Goal: Task Accomplishment & Management: Manage account settings

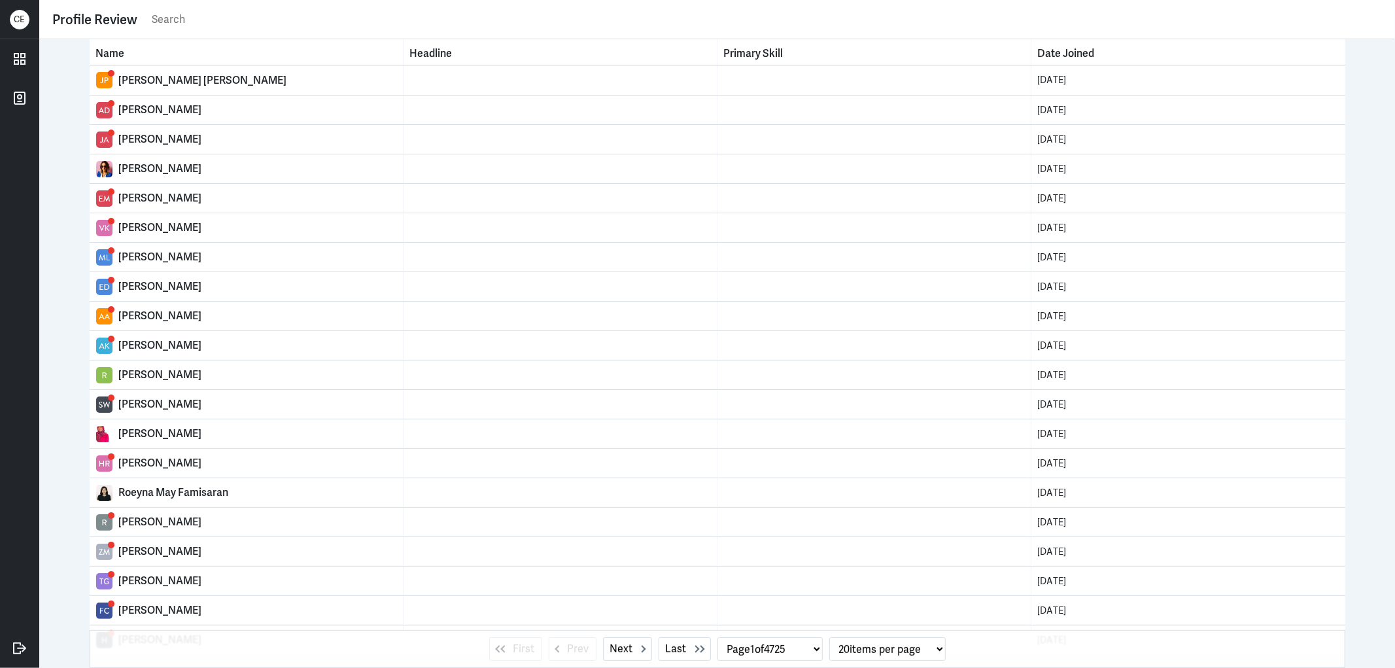
drag, startPoint x: 195, startPoint y: 21, endPoint x: 188, endPoint y: 33, distance: 14.4
click at [195, 21] on input "text" at bounding box center [765, 20] width 1231 height 20
click at [27, 65] on icon at bounding box center [20, 59] width 20 height 20
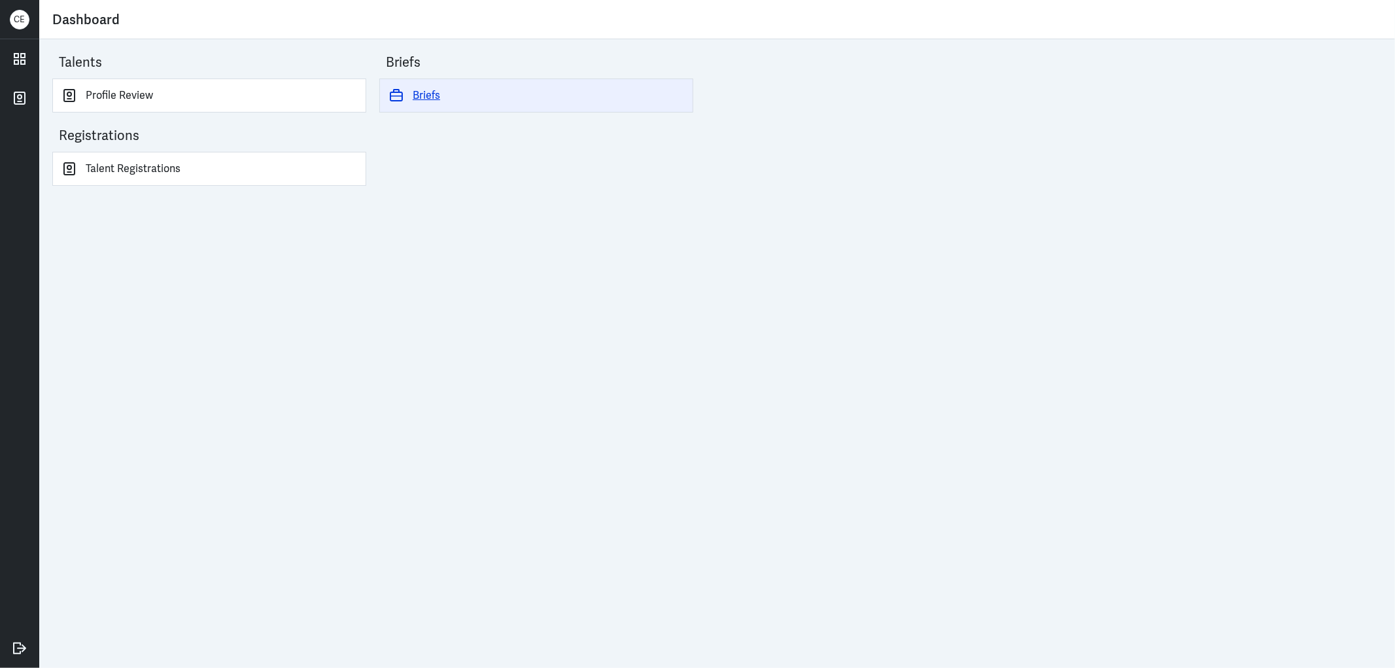
click at [420, 94] on link "Briefs" at bounding box center [536, 95] width 314 height 34
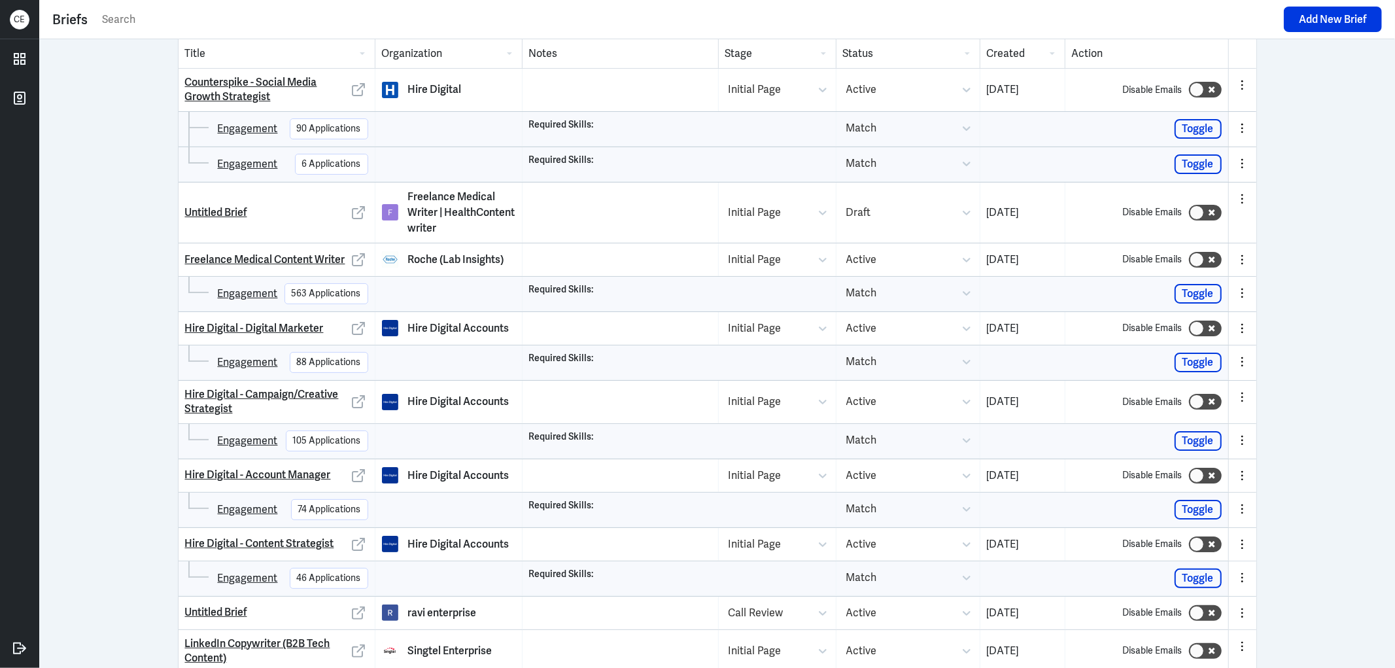
click at [143, 16] on input "text" at bounding box center [689, 20] width 1176 height 20
type input "r"
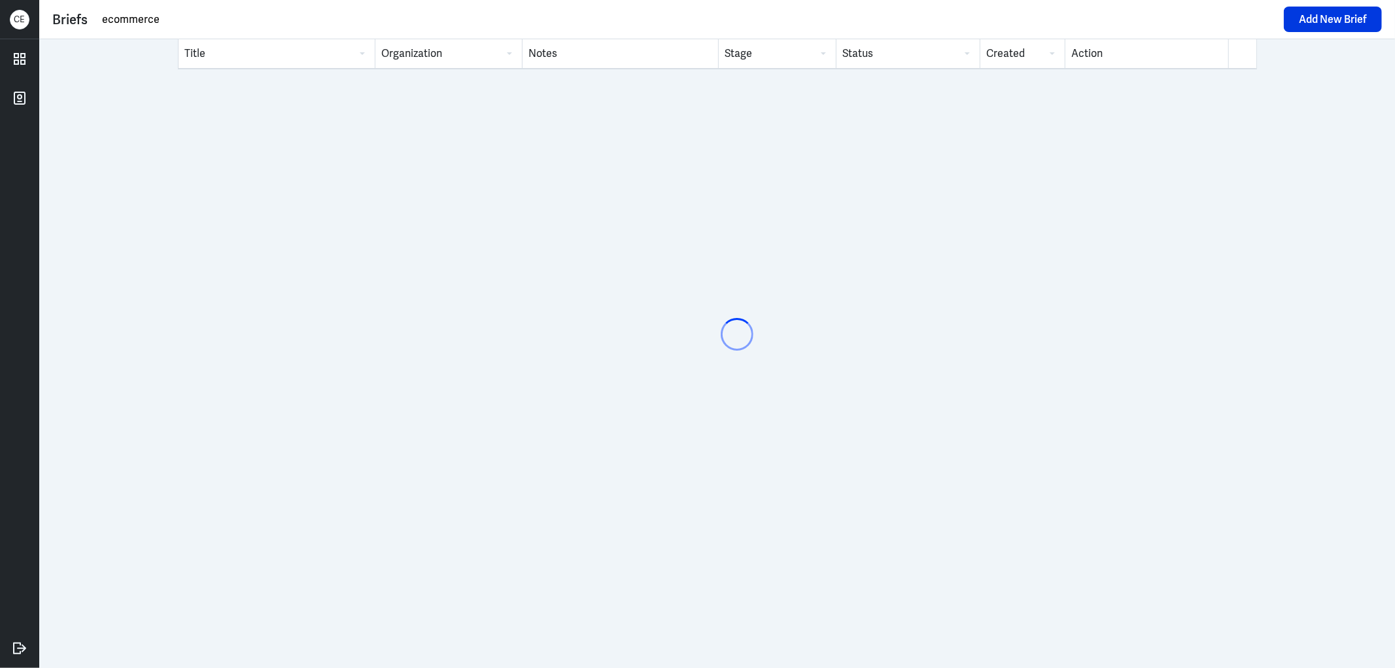
type input "ecommerce"
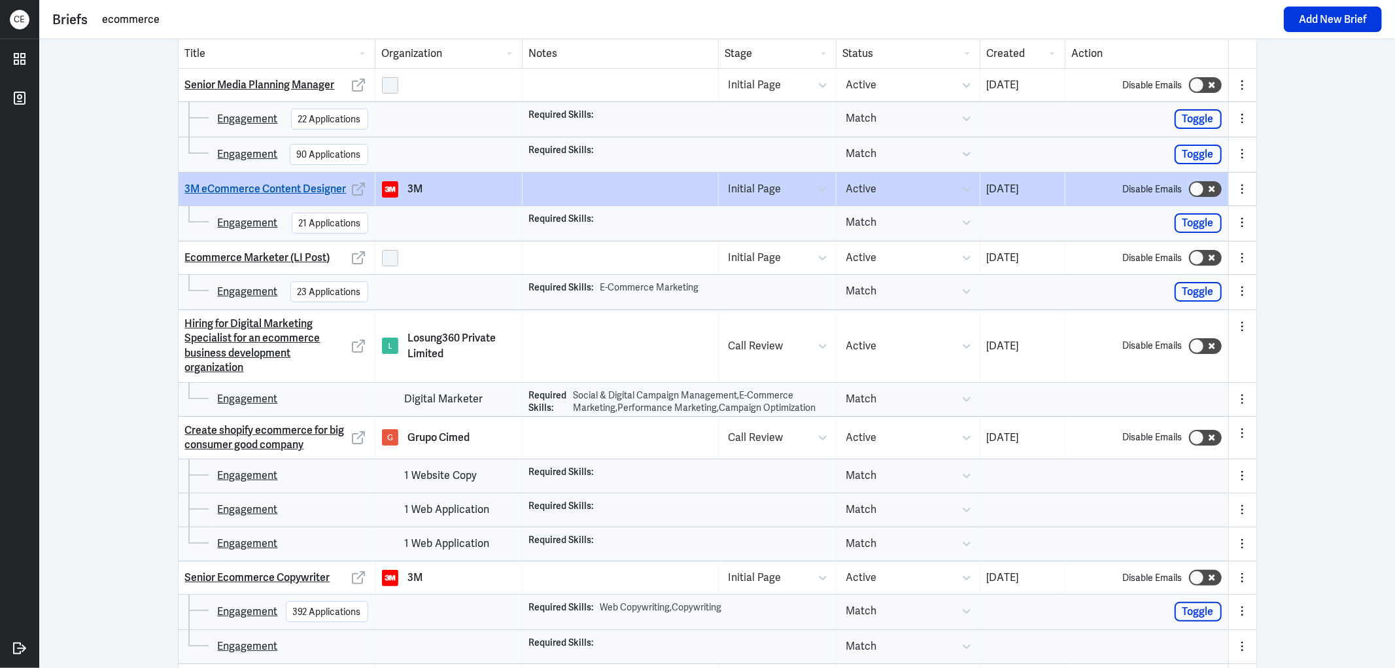
click at [277, 185] on link "3M eCommerce Content Designer" at bounding box center [265, 189] width 161 height 14
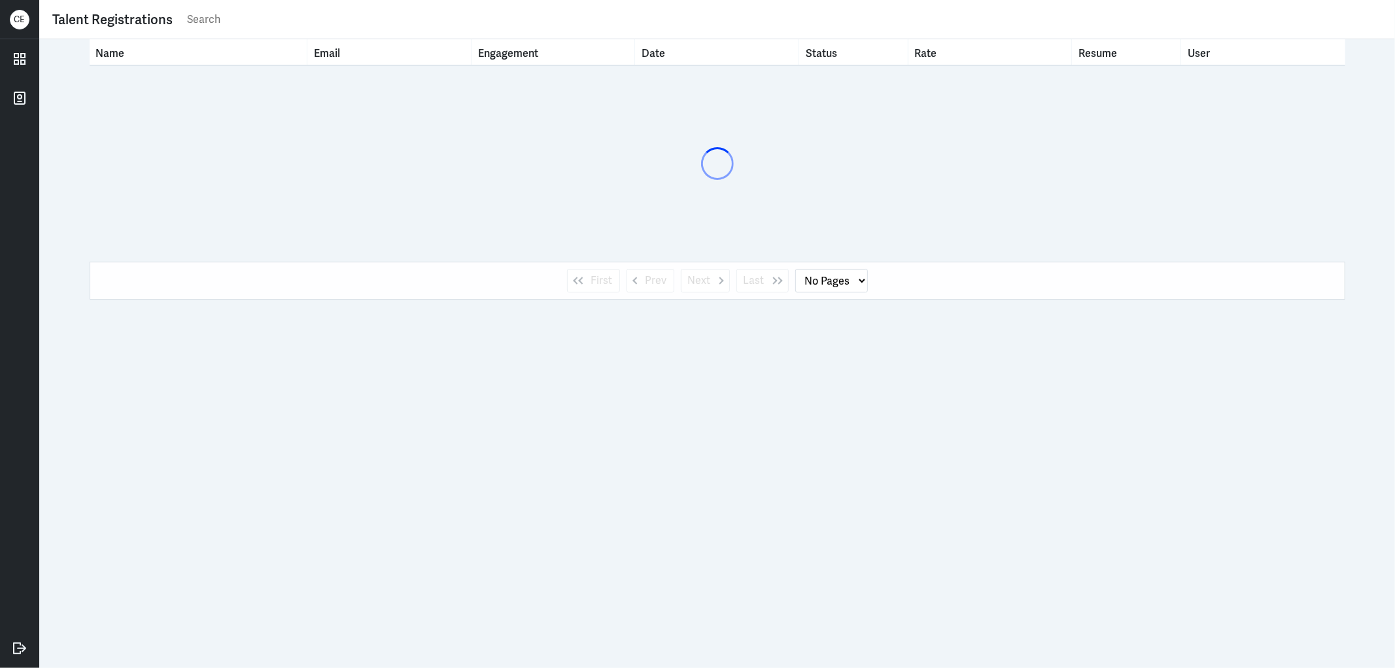
click at [122, 148] on tbody at bounding box center [717, 163] width 1255 height 196
click at [24, 22] on div "C E" at bounding box center [20, 20] width 20 height 20
click at [16, 22] on div "C E" at bounding box center [20, 20] width 20 height 20
select select "1"
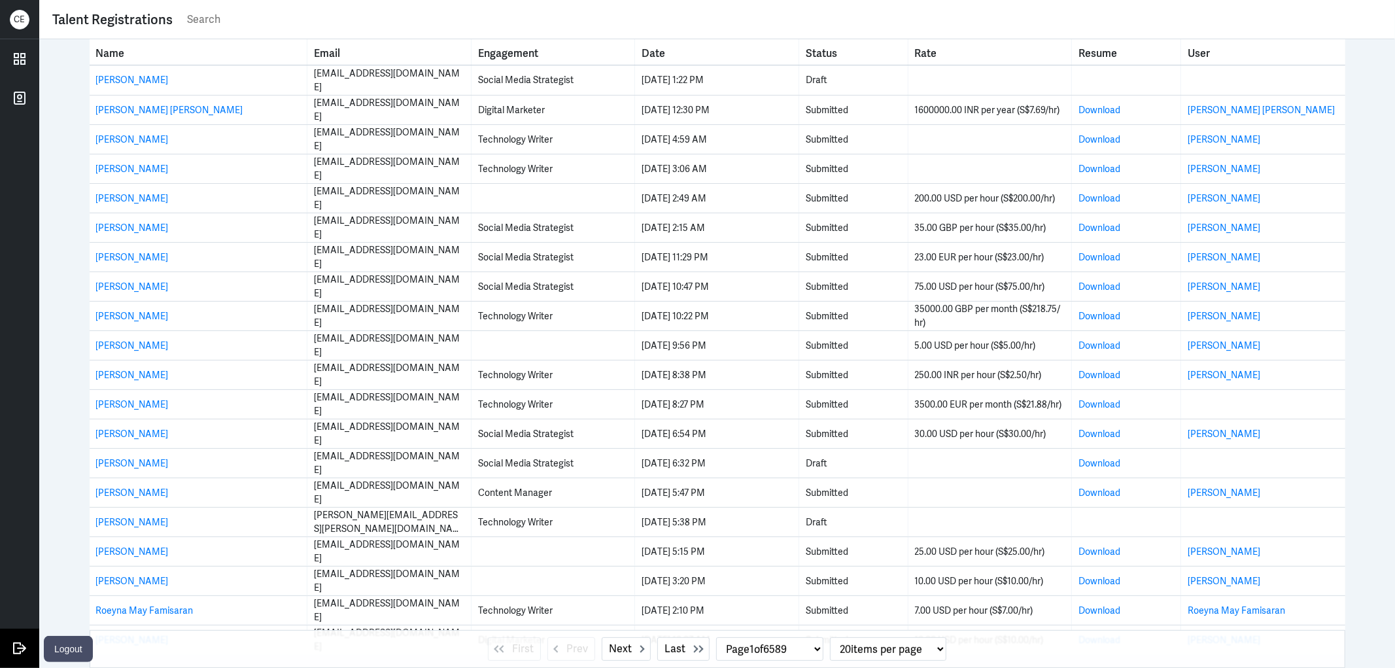
click at [29, 646] on link at bounding box center [19, 647] width 39 height 39
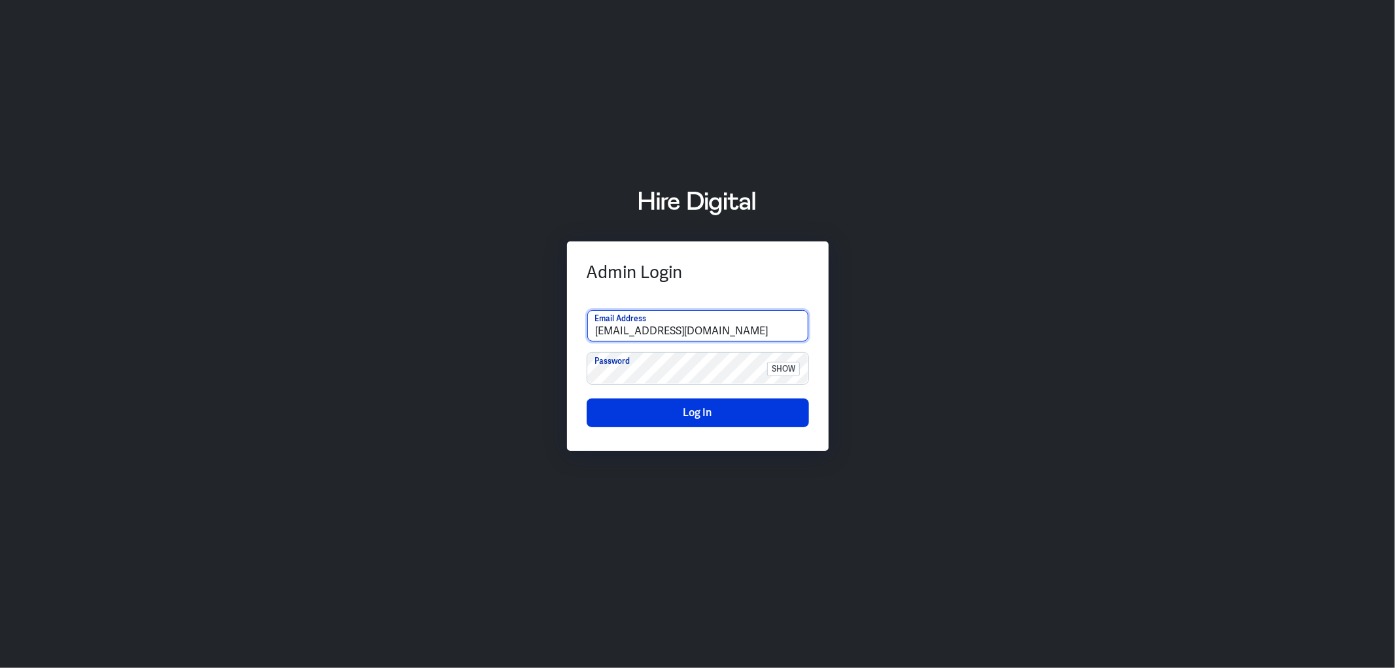
drag, startPoint x: 0, startPoint y: 0, endPoint x: 733, endPoint y: 324, distance: 801.2
click at [733, 324] on input "[EMAIL_ADDRESS][DOMAIN_NAME]" at bounding box center [697, 325] width 221 height 31
type input "[PERSON_NAME][EMAIL_ADDRESS][PERSON_NAME][DOMAIN_NAME]"
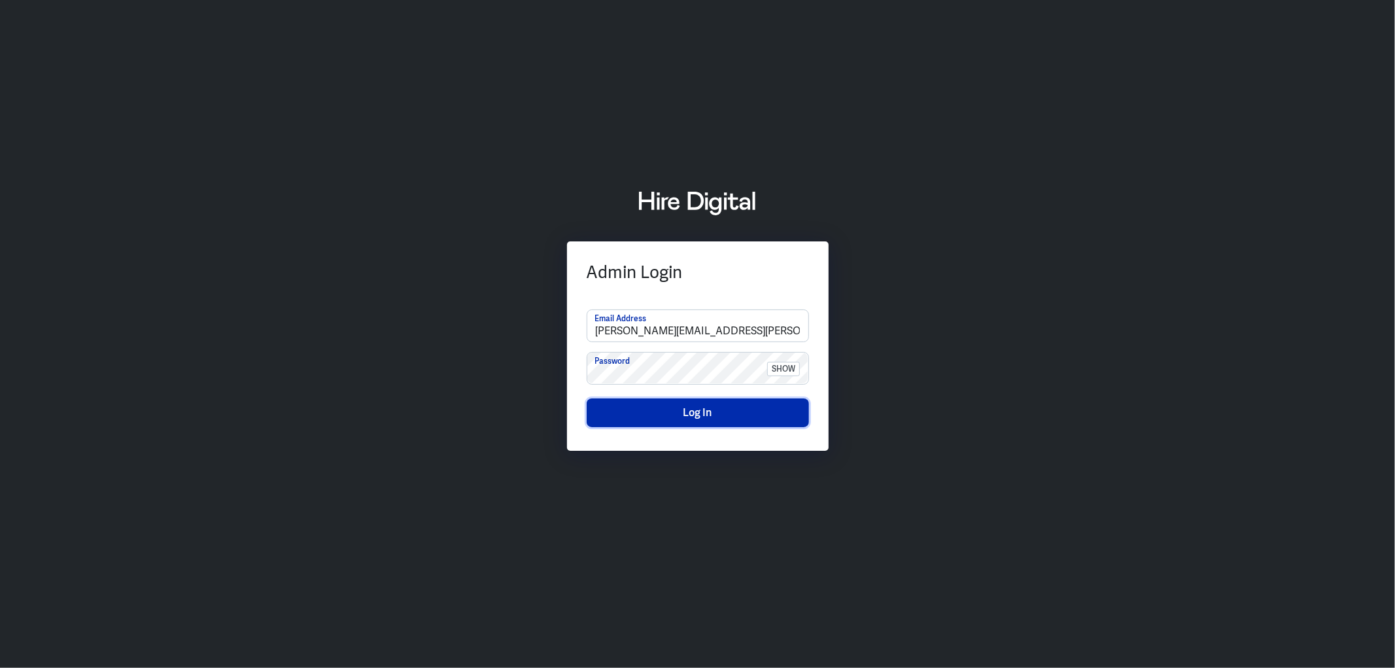
click at [671, 415] on button "Log In" at bounding box center [697, 412] width 222 height 29
